Goal: Information Seeking & Learning: Understand process/instructions

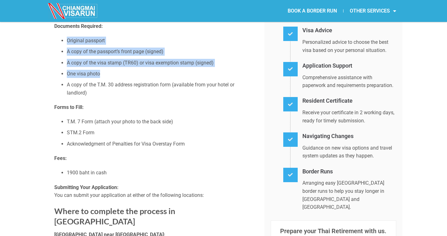
drag, startPoint x: 105, startPoint y: 74, endPoint x: 86, endPoint y: 32, distance: 45.7
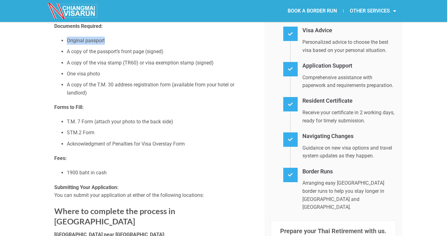
drag, startPoint x: 65, startPoint y: 38, endPoint x: 118, endPoint y: 41, distance: 53.0
click at [118, 41] on ul "Original passport A copy of the passport’s front page (signed) A copy of the vi…" at bounding box center [154, 67] width 201 height 60
click at [118, 41] on li "Original passport" at bounding box center [161, 41] width 188 height 8
drag, startPoint x: 74, startPoint y: 51, endPoint x: 171, endPoint y: 52, distance: 96.3
click at [171, 52] on li "A copy of the passport’s front page (signed)" at bounding box center [161, 52] width 188 height 8
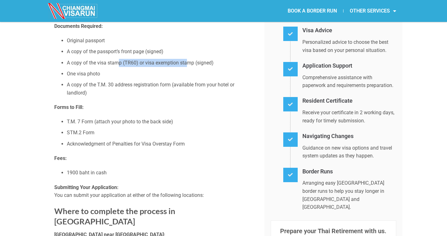
drag, startPoint x: 127, startPoint y: 64, endPoint x: 188, endPoint y: 64, distance: 60.8
click at [188, 64] on li "A copy of the visa stamp (TR60) or visa exemption stamp (signed)" at bounding box center [161, 63] width 188 height 8
